Goal: Task Accomplishment & Management: Use online tool/utility

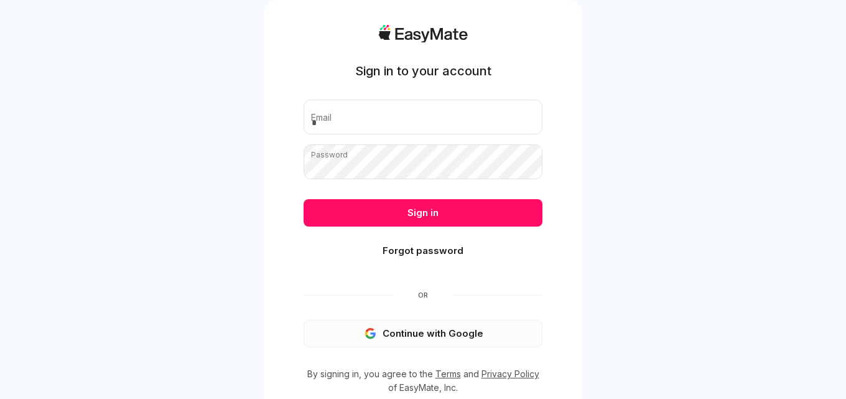
click at [389, 332] on button "Continue with Google" at bounding box center [423, 333] width 239 height 27
click at [394, 335] on button "Continue with Google" at bounding box center [423, 333] width 239 height 27
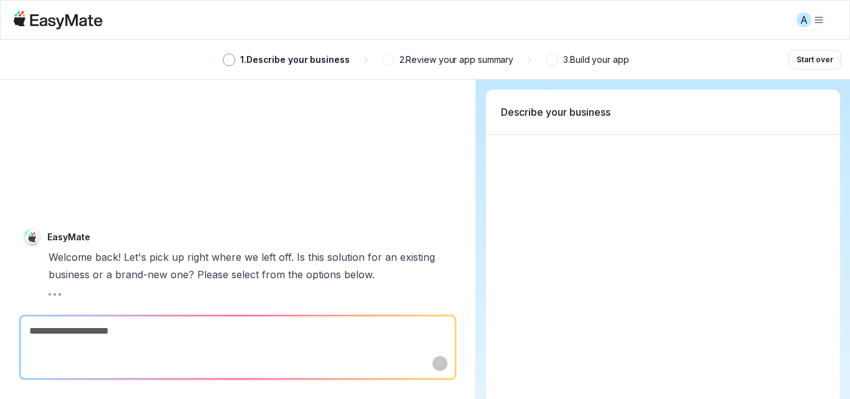
click at [812, 60] on button "Start over" at bounding box center [814, 60] width 53 height 20
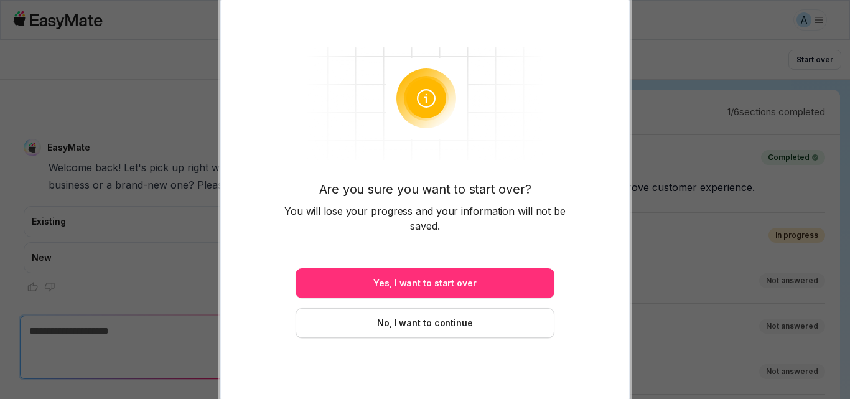
scroll to position [2, 0]
click at [420, 291] on button "Yes, I want to start over" at bounding box center [424, 283] width 259 height 30
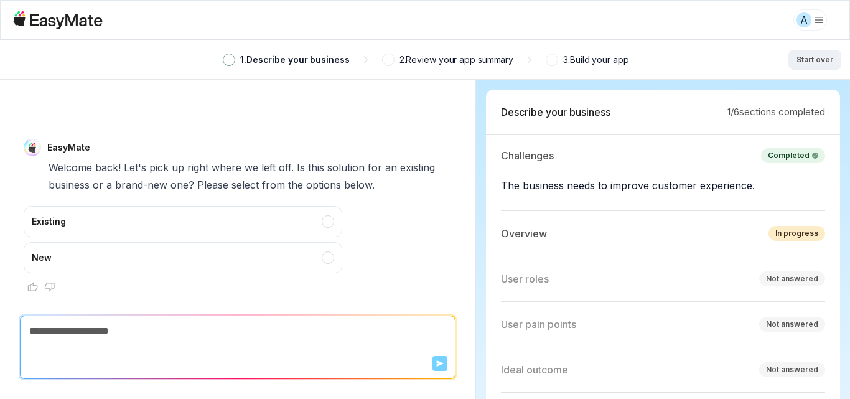
type textarea "*"
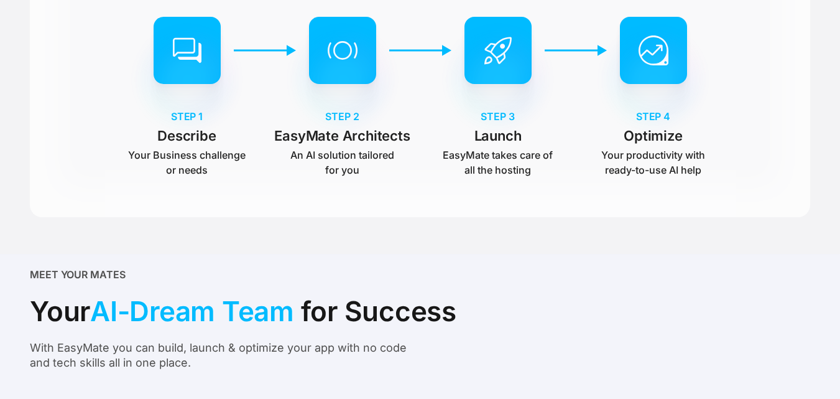
scroll to position [622, 0]
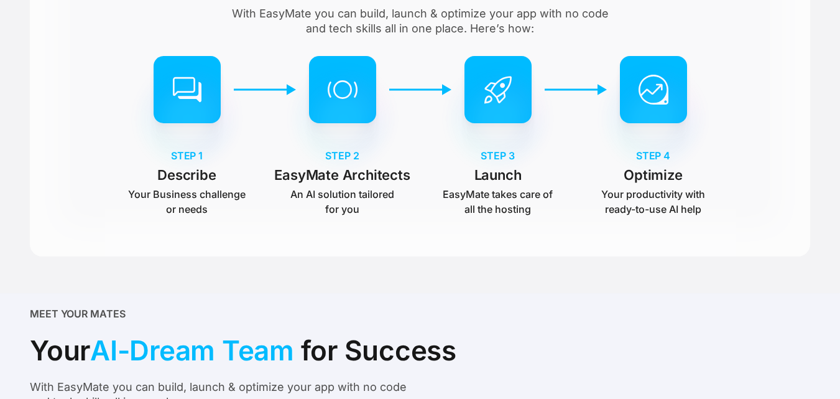
click at [648, 88] on img at bounding box center [654, 118] width 124 height 124
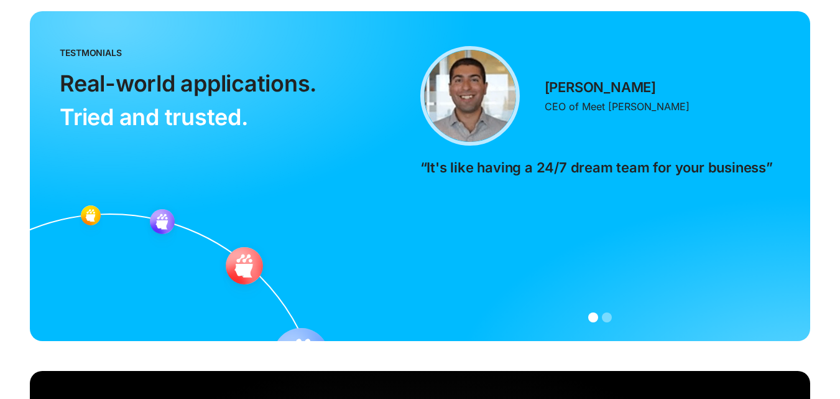
scroll to position [2702, 0]
